Goal: Task Accomplishment & Management: Manage account settings

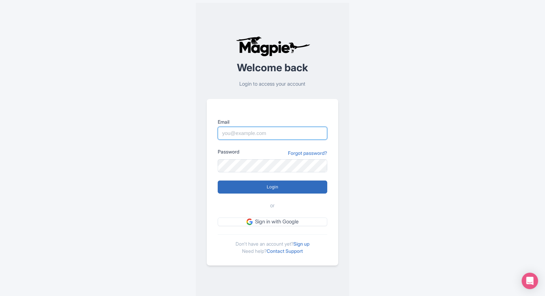
type input "marketing@eatingeurope.com"
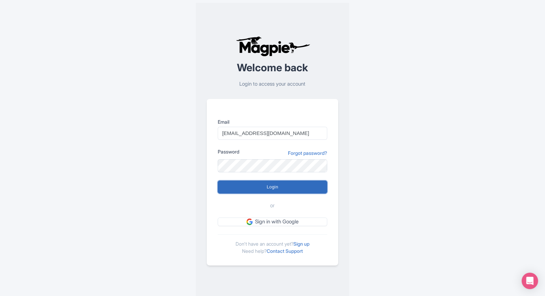
click at [254, 184] on input "Login" at bounding box center [273, 186] width 110 height 13
type input "Logging in..."
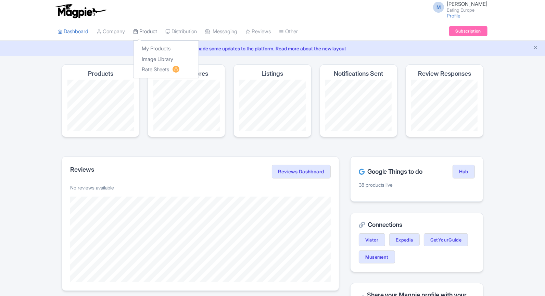
click at [143, 32] on link "Product" at bounding box center [145, 31] width 24 height 19
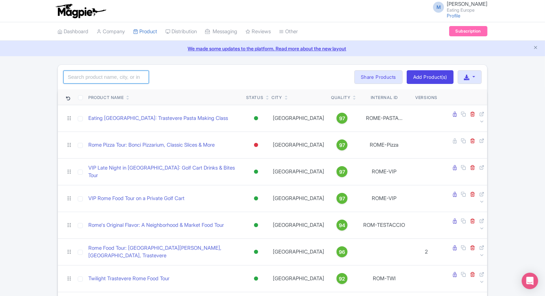
click at [117, 76] on input "search" at bounding box center [106, 77] width 86 height 13
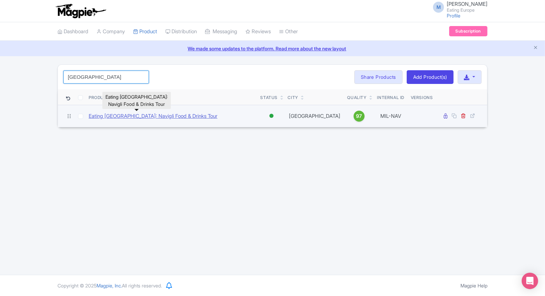
type input "milan"
click at [132, 113] on link "Eating Milan: Navigli Food & Drinks Tour" at bounding box center [153, 116] width 129 height 8
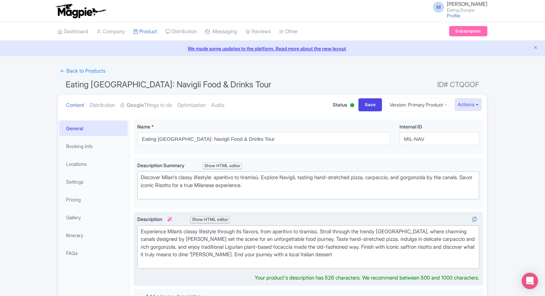
type trix-editor "<div>Experience Milan’s classy lifestyle through its flavors, from aperitivo to…"
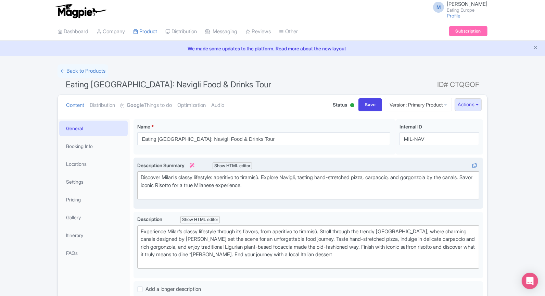
click at [254, 175] on div "Discover Milan's classy lifestyle: aperitivo to tiramisù. Explore Navigli, tast…" at bounding box center [308, 185] width 335 height 23
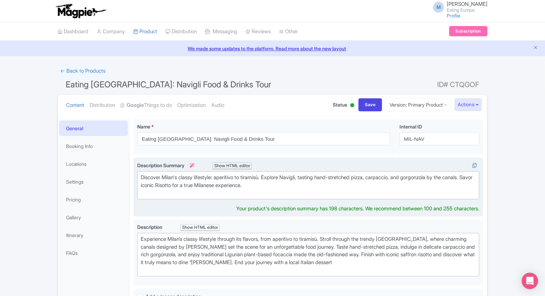
click at [254, 175] on div "Discover Milan's classy lifestyle: aperitivo to tiramisù. Explore Navigli, tast…" at bounding box center [308, 185] width 335 height 23
type trix-editor "<div>Discover Milan's classy lifestyle: aperitivo to creamy dessert. Explore Na…"
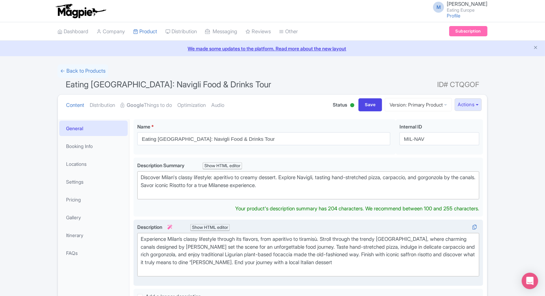
click at [318, 238] on div "Experience Milan’s classy lifestyle through its flavors, from aperitivo to tira…" at bounding box center [308, 254] width 335 height 39
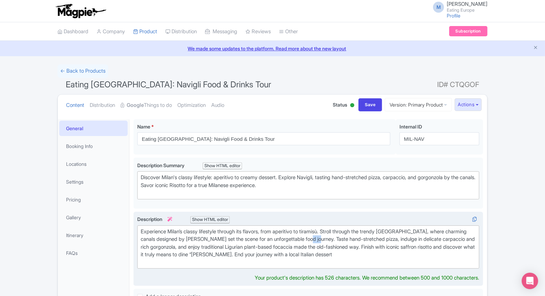
click at [318, 238] on div "Experience Milan’s classy lifestyle through its flavors, from aperitivo to tira…" at bounding box center [308, 247] width 335 height 39
click at [319, 230] on div "Experience Milan’s classy lifestyle through its flavors, from aperitivo to tira…" at bounding box center [308, 247] width 335 height 39
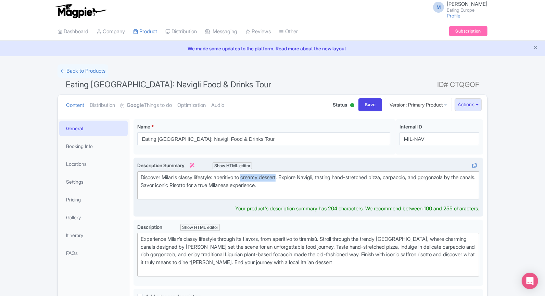
drag, startPoint x: 254, startPoint y: 178, endPoint x: 286, endPoint y: 176, distance: 32.3
click at [286, 176] on div "Discover Milan's classy lifestyle: aperitivo to creamy dessert. Explore Navigli…" at bounding box center [308, 185] width 335 height 23
copy div "creamy dessert"
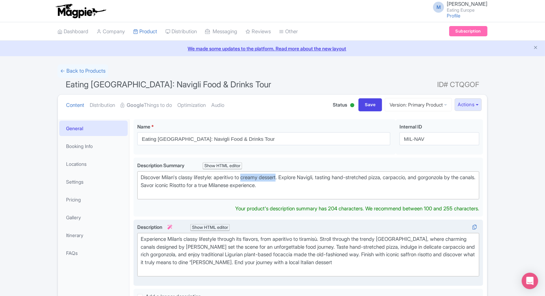
click at [313, 237] on div "Experience Milan’s classy lifestyle through its flavors, from aperitivo to tira…" at bounding box center [308, 254] width 335 height 39
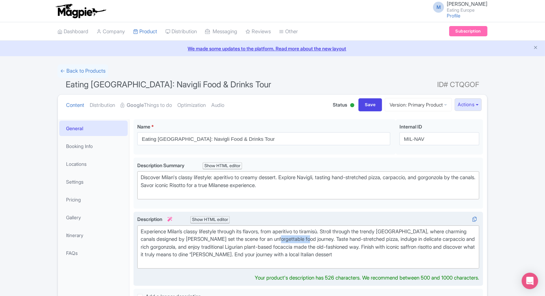
click at [316, 232] on div "Experience Milan’s classy lifestyle through its flavors, from aperitivo to tira…" at bounding box center [308, 247] width 335 height 39
paste trix-editor "<div>Experience Milan’s classy lifestyle through its flavors, from aperitivo to…"
type trix-editor "<div>Experience Milan’s classy lifestyle through its flavors, from aperitivo to…"
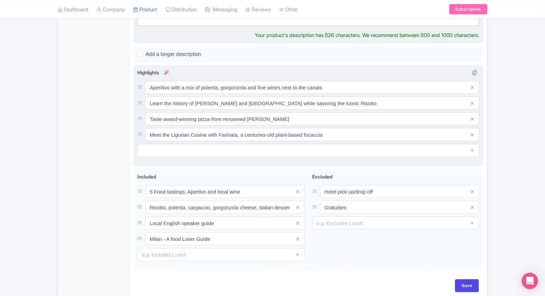
scroll to position [256, 0]
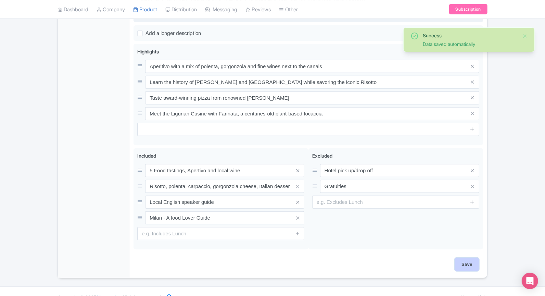
click at [467, 268] on div "Save" at bounding box center [309, 268] width 350 height 20
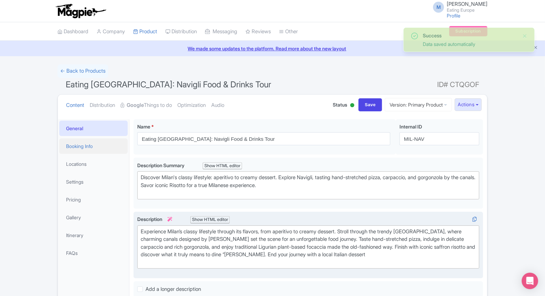
click at [93, 148] on link "Booking Info" at bounding box center [93, 145] width 68 height 15
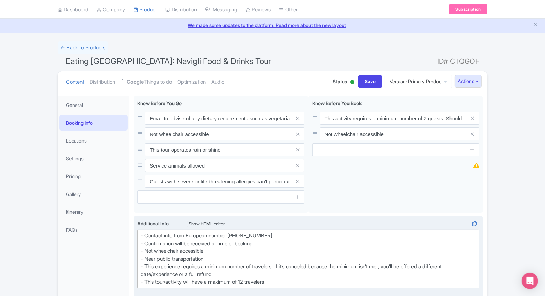
scroll to position [51, 0]
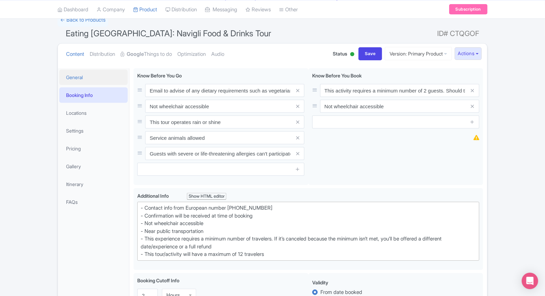
click at [74, 82] on link "General" at bounding box center [93, 77] width 68 height 15
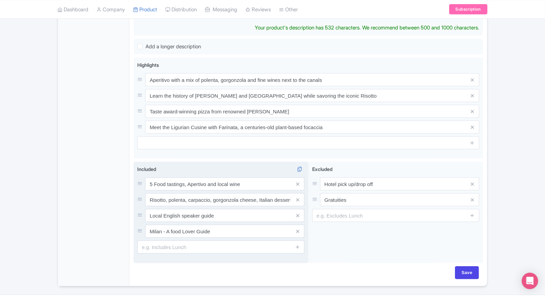
scroll to position [251, 0]
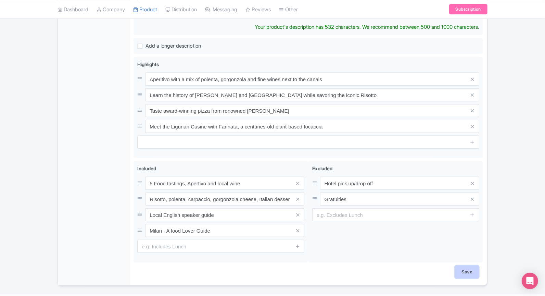
click at [470, 270] on div "Save" at bounding box center [309, 275] width 350 height 20
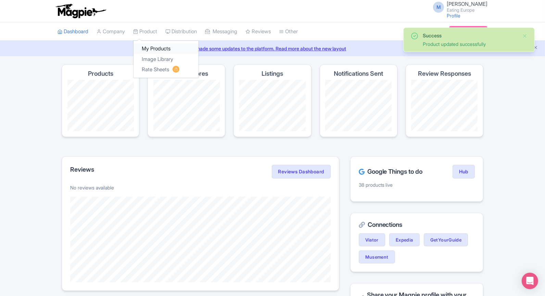
click at [154, 50] on link "My Products" at bounding box center [166, 48] width 65 height 11
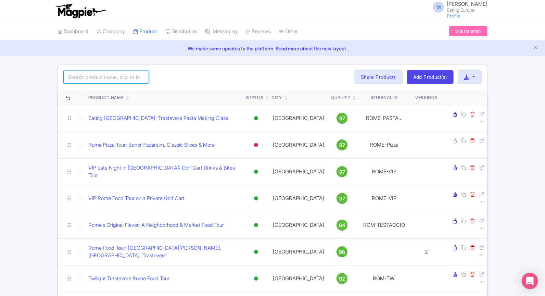
click at [119, 83] on div "Search Bulk Actions Delete Add to Collection Share Products Add to Collection C…" at bounding box center [272, 77] width 429 height 25
click at [115, 73] on input "search" at bounding box center [106, 77] width 86 height 13
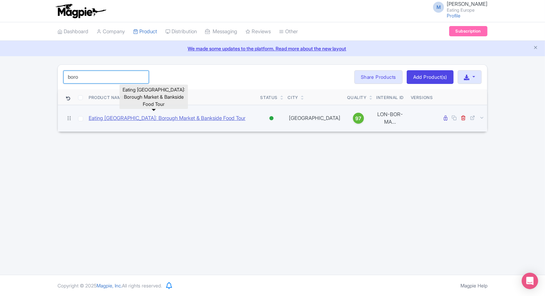
type input "boro"
click at [140, 115] on link "Eating London: Borough Market & Bankside Food Tour" at bounding box center [167, 118] width 157 height 8
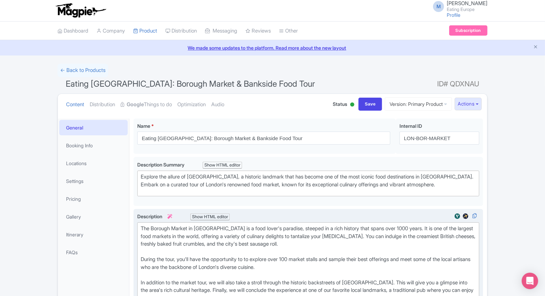
scroll to position [55, 0]
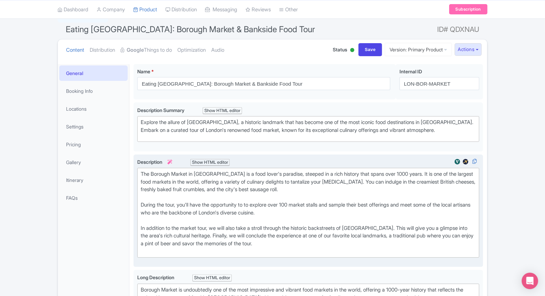
click at [193, 243] on div "In addition to the market tour, we will also take a stroll through the historic…" at bounding box center [308, 239] width 335 height 31
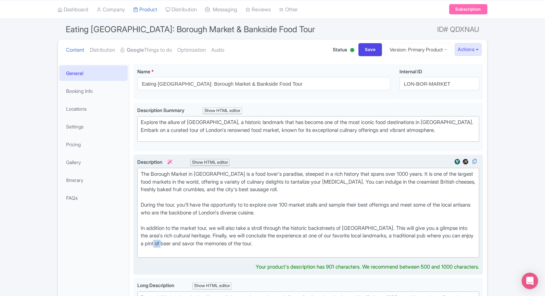
click at [193, 243] on div "In addition to the market tour, we will also take a stroll through the historic…" at bounding box center [308, 239] width 335 height 31
click at [176, 240] on div "In addition to the market tour, we will also take a stroll through the historic…" at bounding box center [308, 239] width 335 height 31
drag, startPoint x: 170, startPoint y: 242, endPoint x: 197, endPoint y: 243, distance: 26.7
click at [197, 243] on div "In addition to the market tour, we will also take a stroll through the historic…" at bounding box center [308, 239] width 335 height 31
type trix-editor "<div>The Borough Market in [GEOGRAPHIC_DATA] is a food lover's paradise, steepe…"
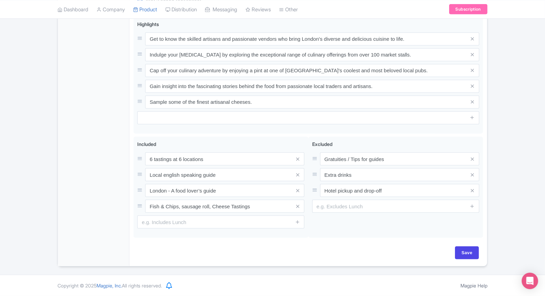
scroll to position [14, 0]
click at [471, 254] on input "Save" at bounding box center [467, 252] width 24 height 13
type input "Saving..."
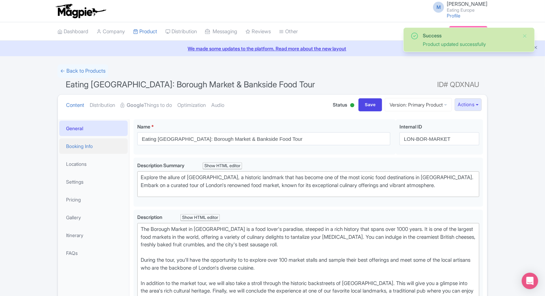
click at [91, 142] on link "Booking Info" at bounding box center [93, 145] width 68 height 15
